Goal: Task Accomplishment & Management: Manage account settings

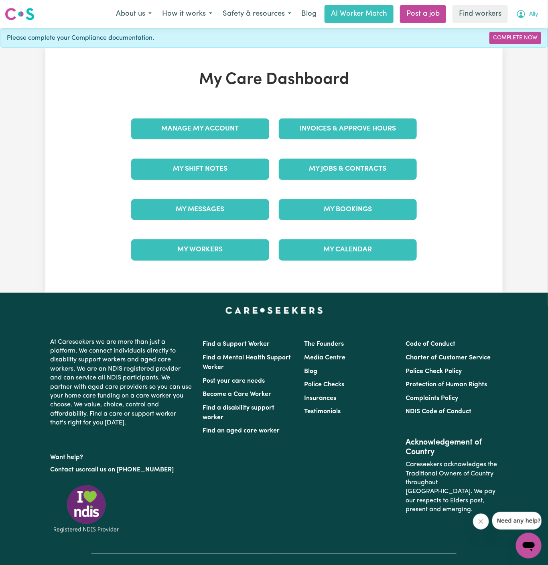
click at [536, 18] on span "Ally" at bounding box center [533, 14] width 9 height 9
click at [531, 38] on link "My Dashboard" at bounding box center [510, 31] width 63 height 15
click at [524, 42] on link "Logout" at bounding box center [510, 46] width 63 height 15
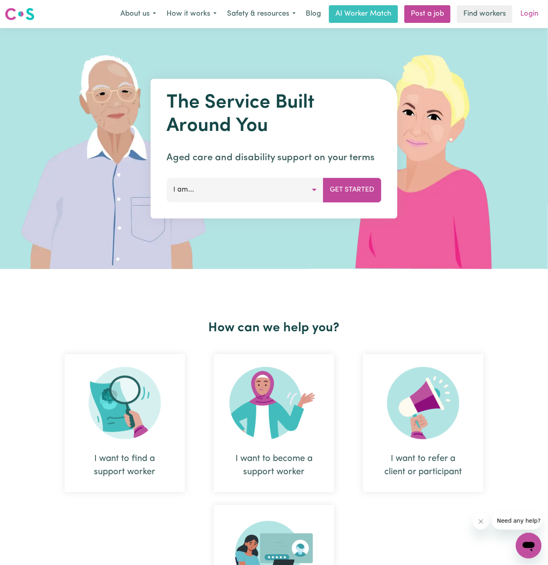
click at [532, 15] on link "Login" at bounding box center [530, 14] width 28 height 18
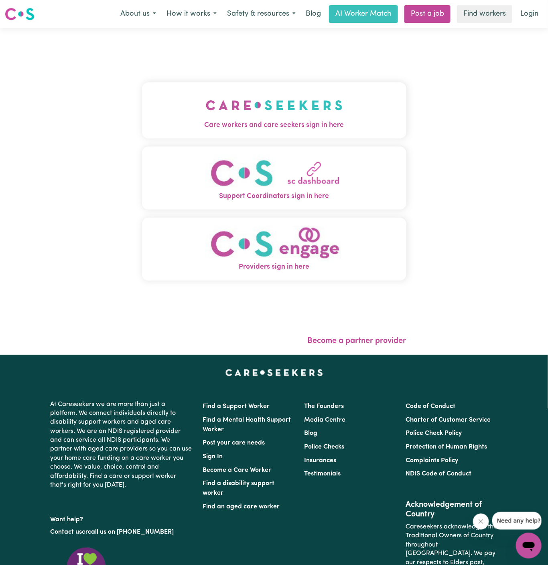
click at [299, 116] on img "Care workers and care seekers sign in here" at bounding box center [274, 105] width 137 height 30
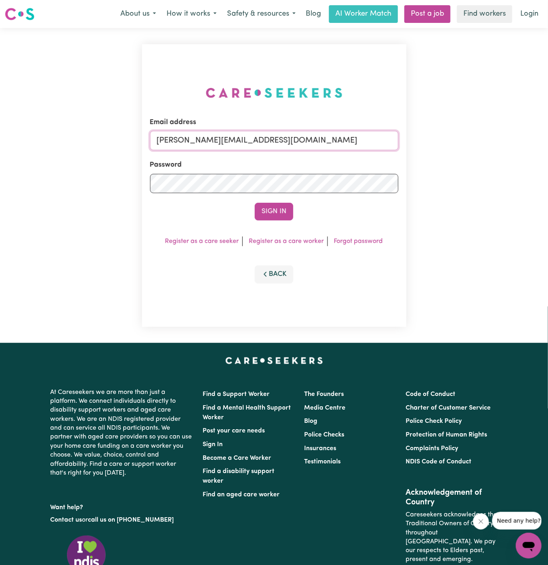
click at [320, 148] on input "[PERSON_NAME][EMAIL_ADDRESS][DOMAIN_NAME]" at bounding box center [274, 140] width 248 height 19
drag, startPoint x: 199, startPoint y: 140, endPoint x: 389, endPoint y: 157, distance: 191.4
click at [389, 157] on form "Email address superuser~[EMAIL_ADDRESS][DOMAIN_NAME] Password Sign In" at bounding box center [274, 168] width 248 height 103
type input "[EMAIL_ADDRESS][DOMAIN_NAME]"
click at [255, 203] on button "Sign In" at bounding box center [274, 212] width 39 height 18
